Goal: Task Accomplishment & Management: Manage account settings

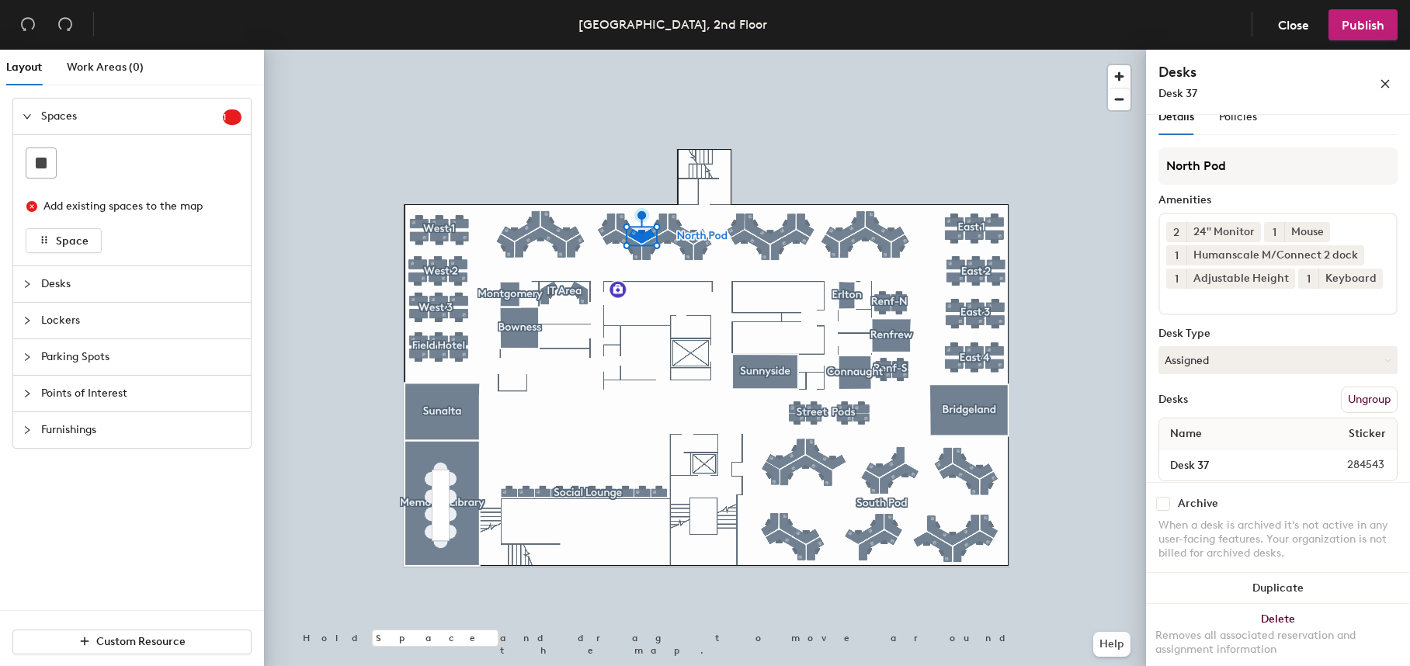
scroll to position [60, 0]
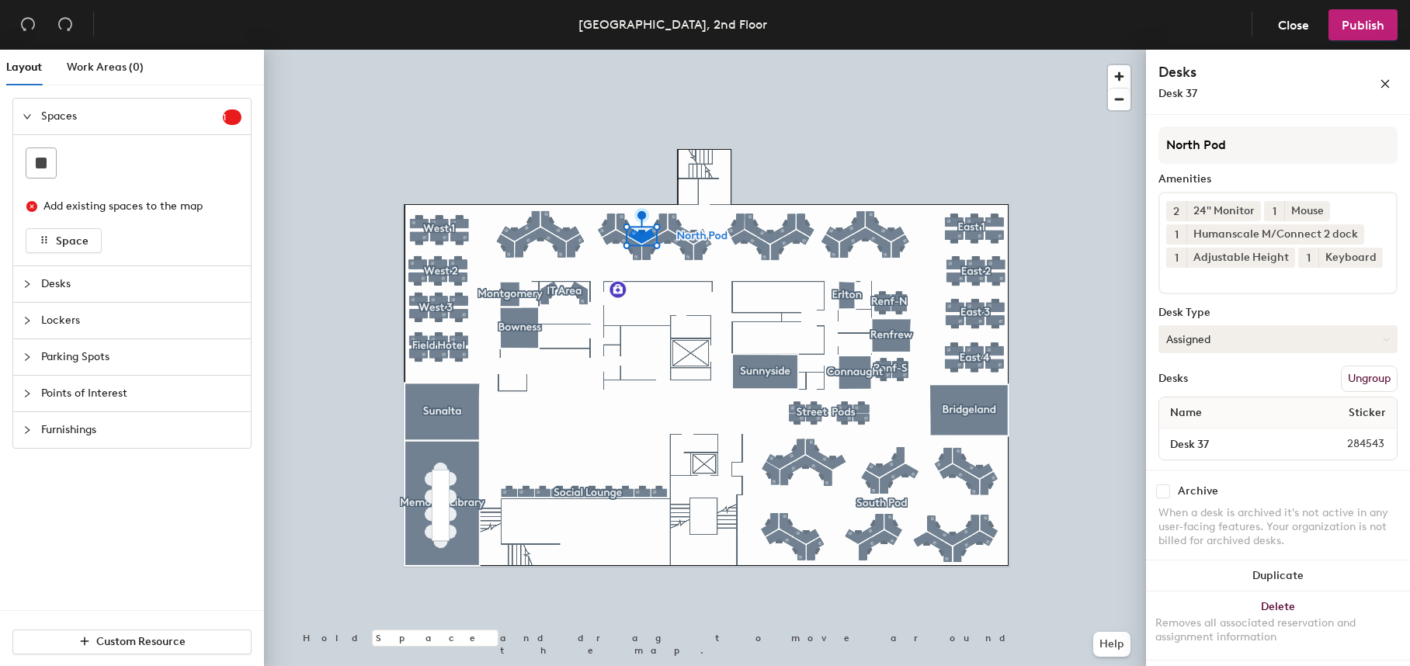
click at [1380, 338] on button "Assigned" at bounding box center [1278, 339] width 239 height 28
click at [1186, 436] on div "Hoteled" at bounding box center [1236, 433] width 155 height 23
click at [1382, 23] on span "Publish" at bounding box center [1363, 25] width 43 height 15
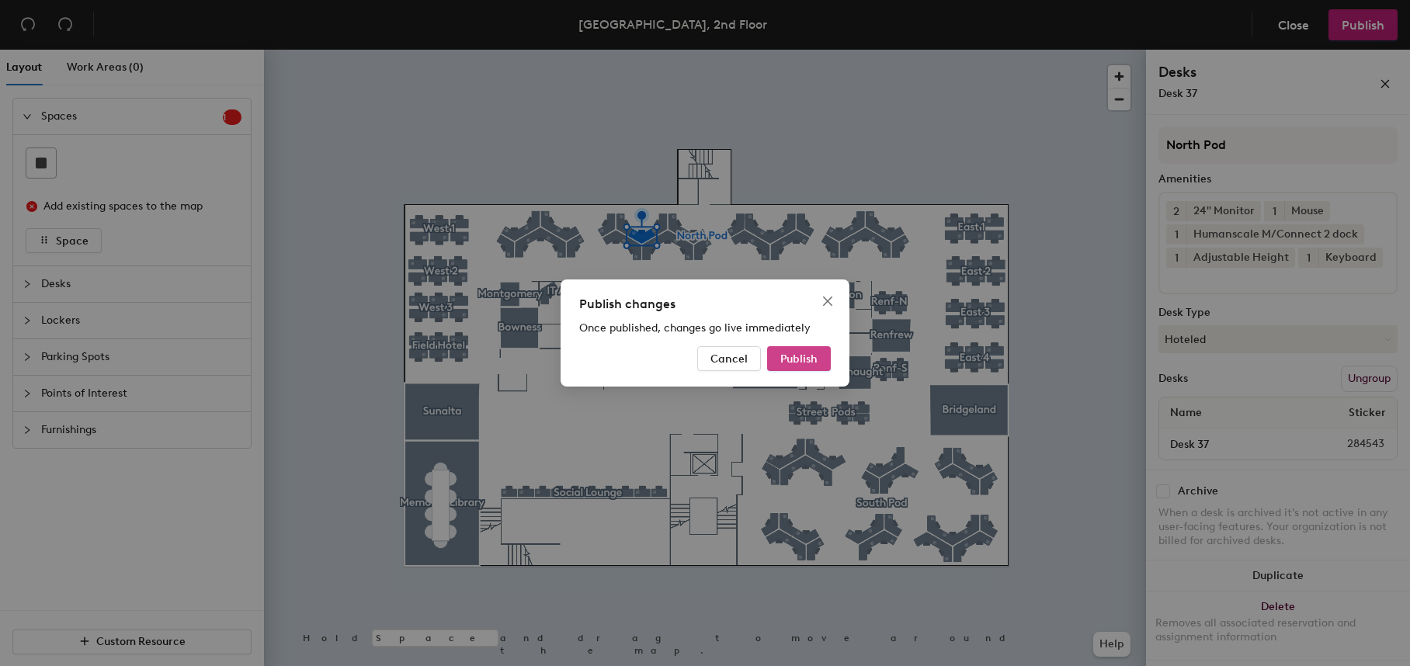
click at [794, 364] on span "Publish" at bounding box center [798, 359] width 37 height 13
